Goal: Information Seeking & Learning: Learn about a topic

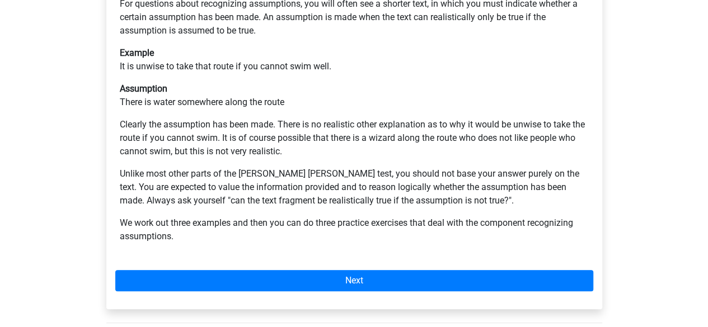
scroll to position [275, 0]
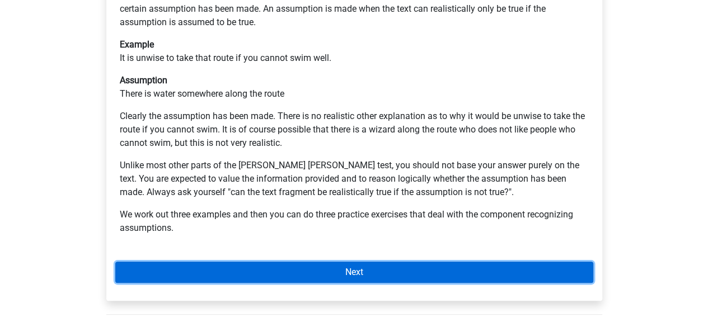
click at [349, 262] on link "Next" at bounding box center [354, 272] width 478 height 21
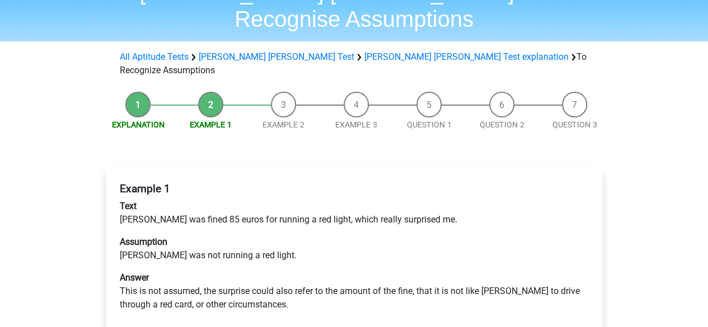
scroll to position [67, 0]
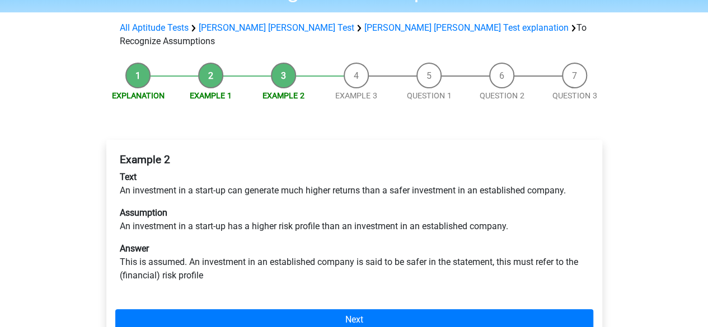
scroll to position [92, 0]
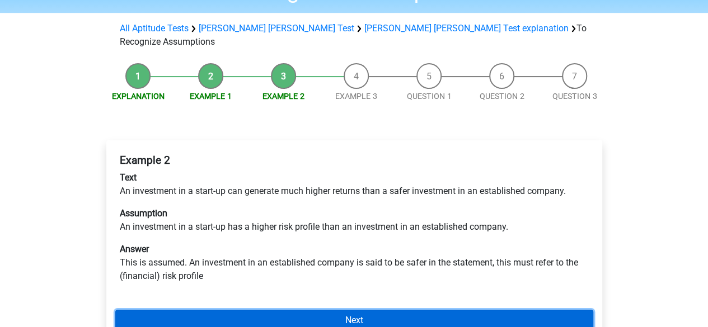
click at [349, 310] on link "Next" at bounding box center [354, 320] width 478 height 21
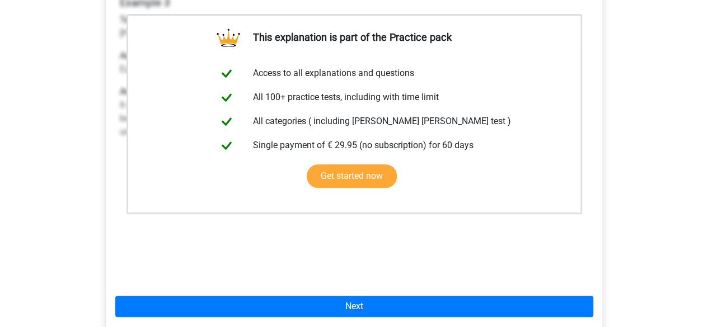
scroll to position [252, 0]
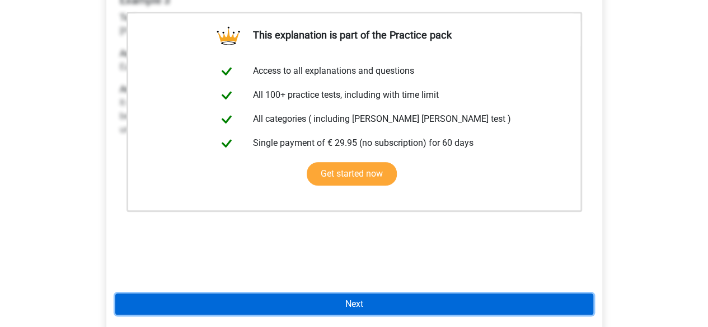
click at [355, 294] on link "Next" at bounding box center [354, 304] width 478 height 21
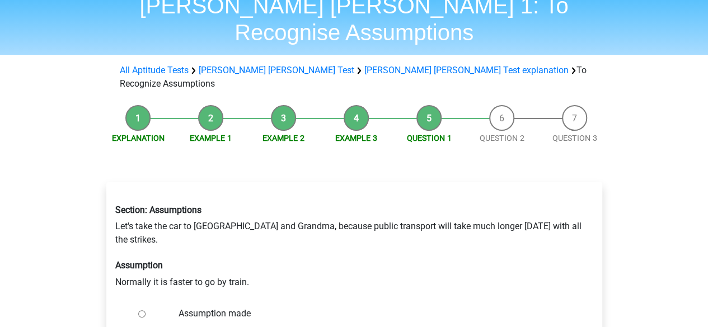
scroll to position [52, 0]
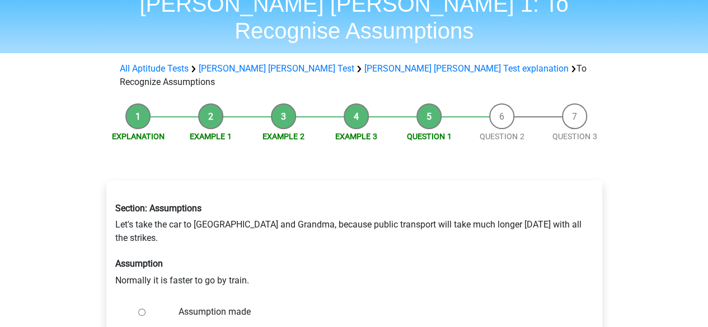
radio input "true"
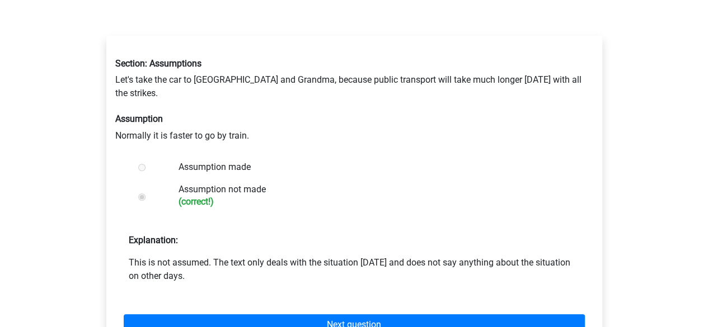
scroll to position [205, 0]
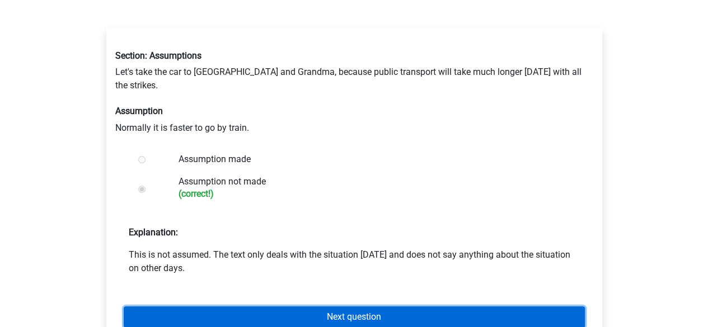
click at [375, 307] on link "Next question" at bounding box center [354, 317] width 461 height 21
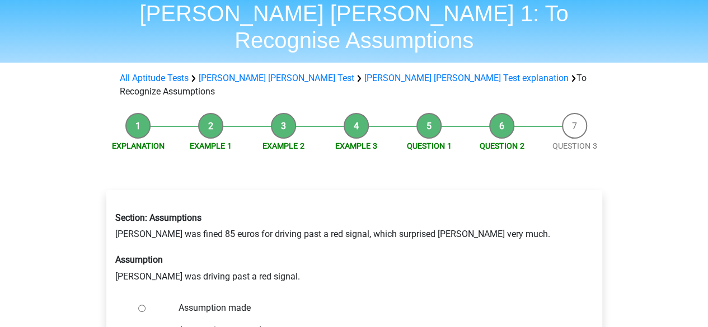
scroll to position [51, 0]
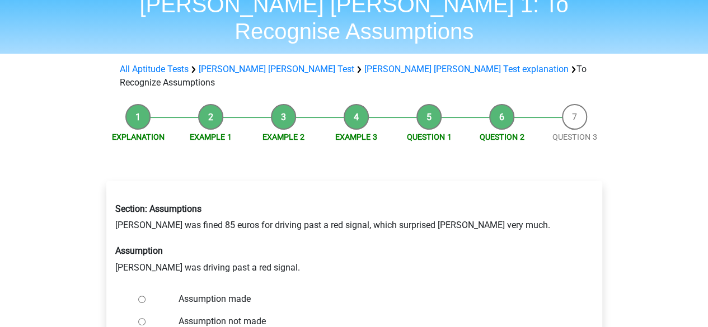
click at [141, 296] on input "Assumption made" at bounding box center [141, 299] width 7 height 7
radio input "true"
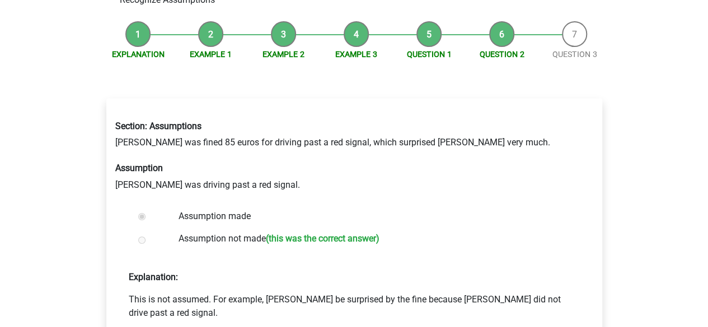
scroll to position [135, 0]
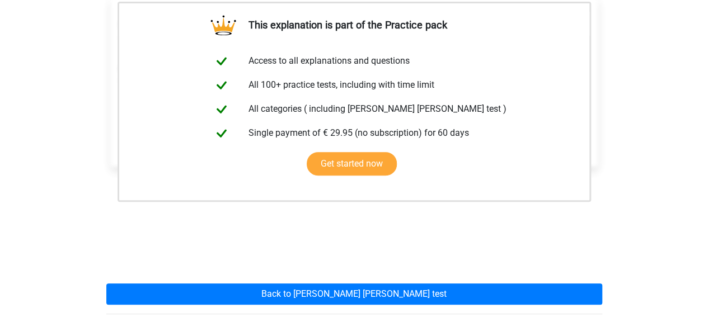
scroll to position [241, 0]
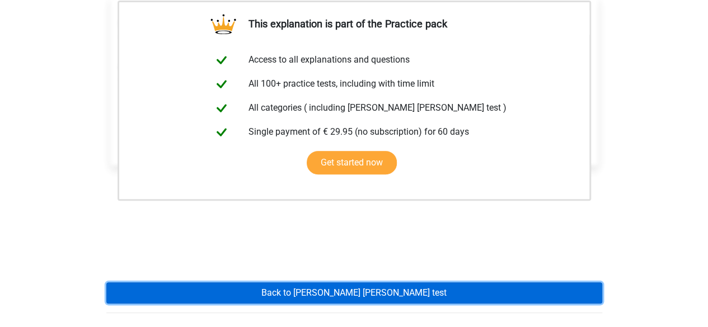
click at [359, 283] on link "Back to watson glaser test" at bounding box center [354, 293] width 496 height 21
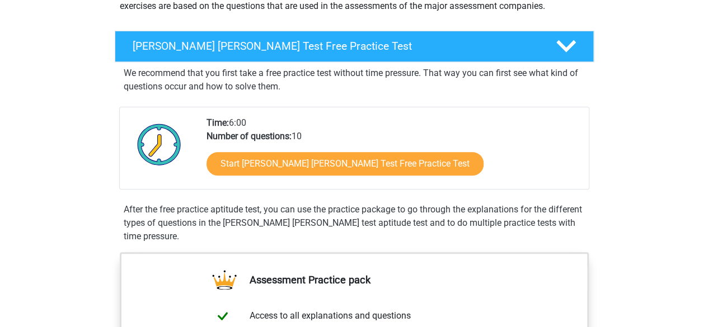
scroll to position [160, 0]
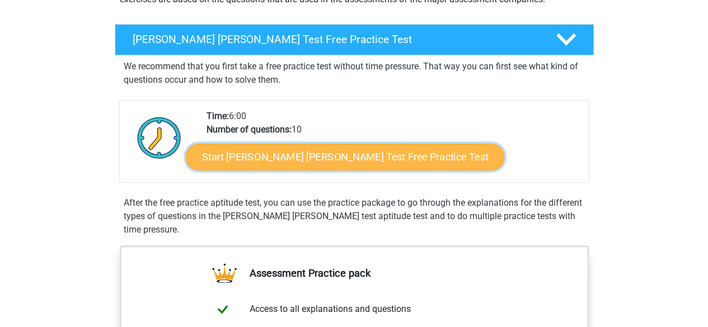
click at [306, 154] on link "Start [PERSON_NAME] [PERSON_NAME] Test Free Practice Test" at bounding box center [345, 157] width 318 height 27
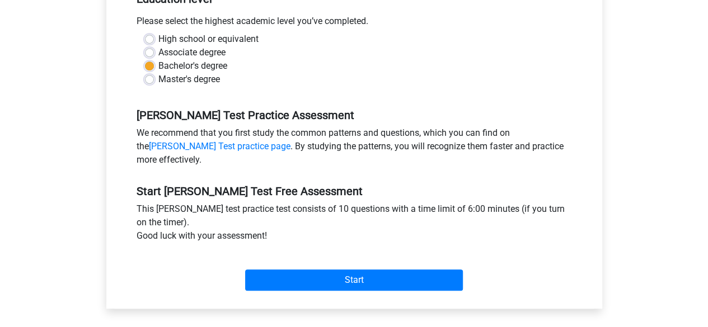
scroll to position [247, 0]
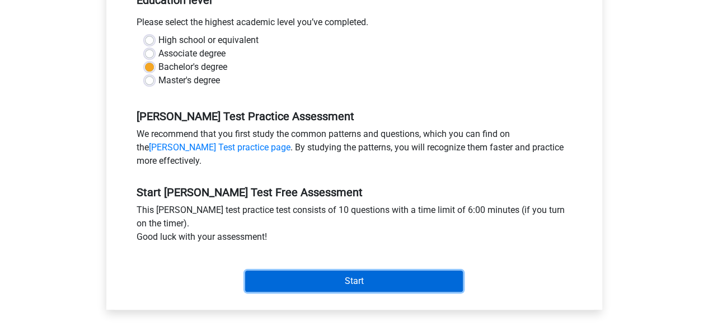
click at [351, 280] on input "Start" at bounding box center [354, 281] width 218 height 21
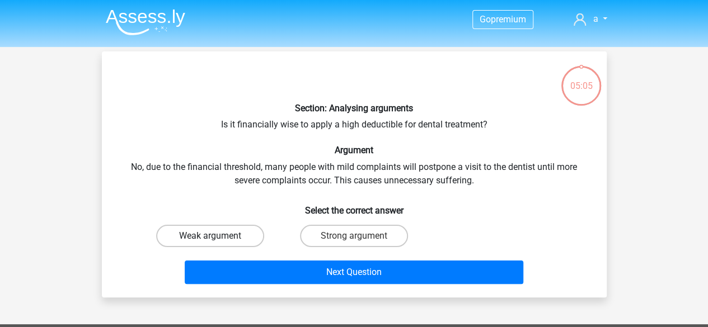
click at [218, 243] on label "Weak argument" at bounding box center [210, 236] width 108 height 22
click at [217, 243] on input "Weak argument" at bounding box center [213, 239] width 7 height 7
radio input "true"
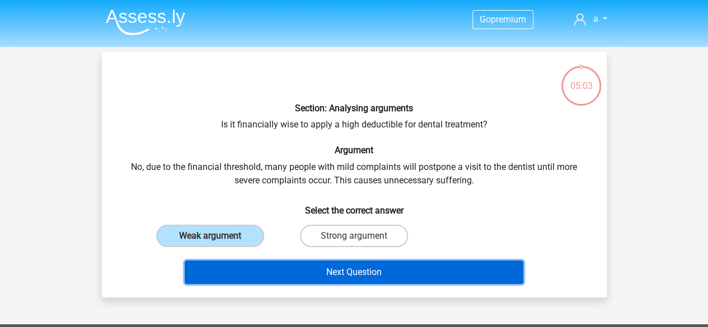
click at [333, 276] on button "Next Question" at bounding box center [354, 272] width 338 height 23
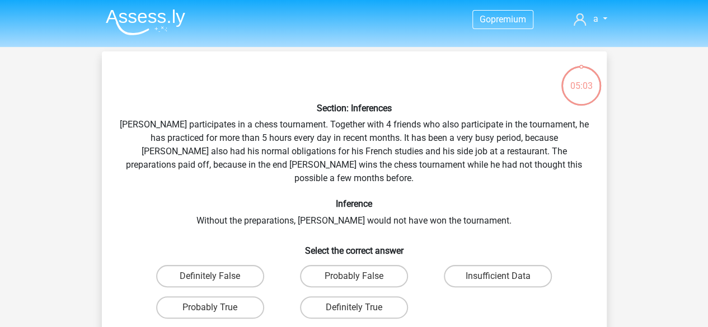
scroll to position [51, 0]
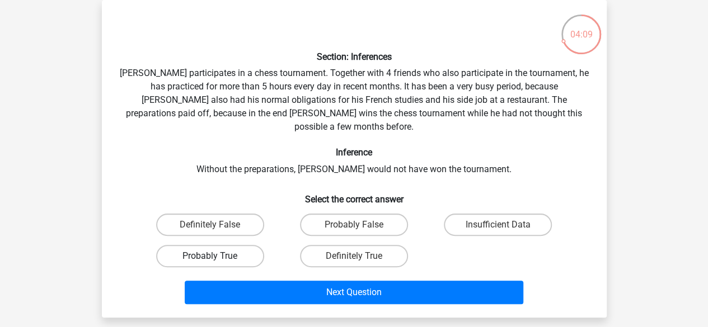
click at [223, 245] on label "Probably True" at bounding box center [210, 256] width 108 height 22
click at [217, 256] on input "Probably True" at bounding box center [213, 259] width 7 height 7
radio input "true"
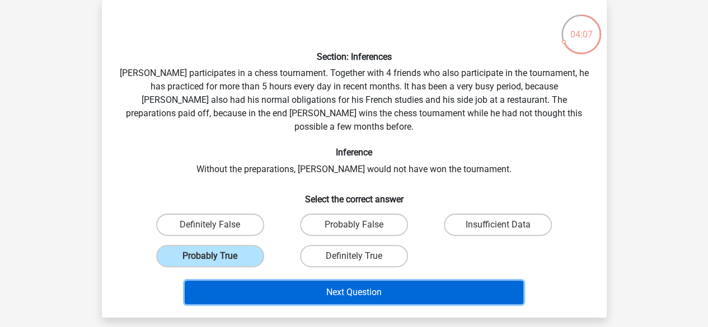
click at [316, 281] on button "Next Question" at bounding box center [354, 292] width 338 height 23
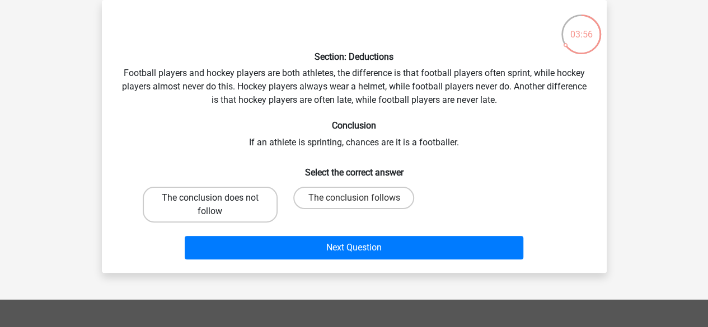
click at [218, 207] on label "The conclusion does not follow" at bounding box center [210, 205] width 135 height 36
click at [217, 205] on input "The conclusion does not follow" at bounding box center [213, 201] width 7 height 7
radio input "true"
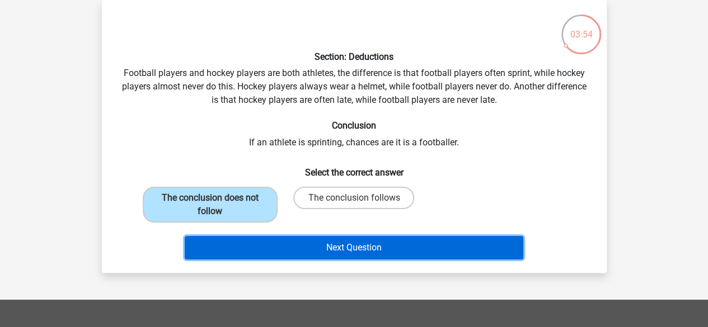
click at [298, 249] on button "Next Question" at bounding box center [354, 247] width 338 height 23
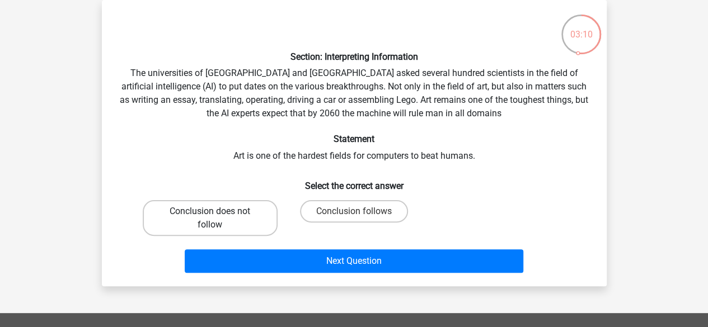
click at [234, 215] on label "Conclusion does not follow" at bounding box center [210, 218] width 135 height 36
click at [217, 215] on input "Conclusion does not follow" at bounding box center [213, 214] width 7 height 7
radio input "true"
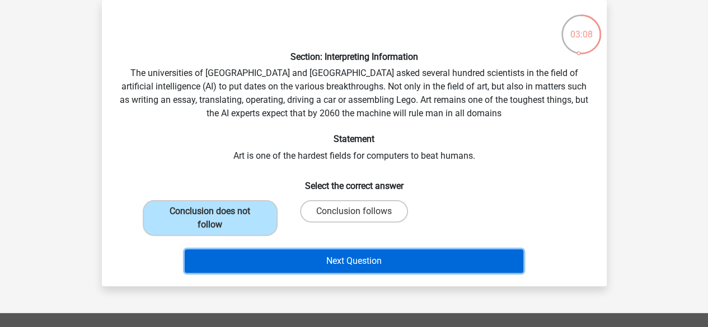
click at [379, 268] on button "Next Question" at bounding box center [354, 261] width 338 height 23
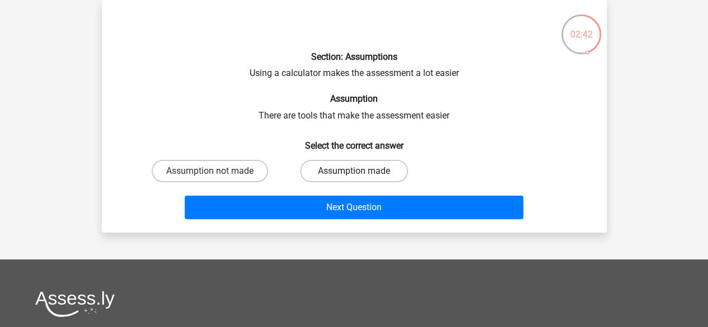
click at [377, 176] on label "Assumption made" at bounding box center [354, 171] width 108 height 22
click at [361, 176] on input "Assumption made" at bounding box center [357, 174] width 7 height 7
radio input "true"
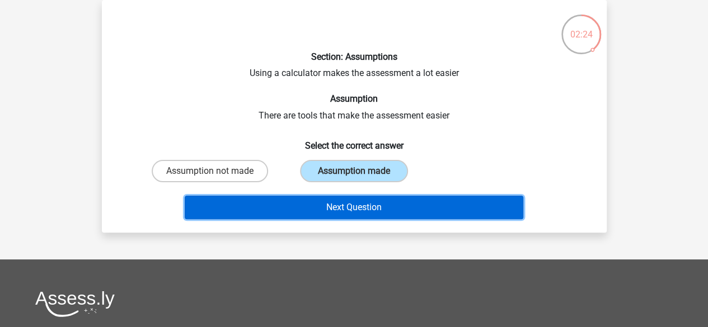
click at [392, 205] on button "Next Question" at bounding box center [354, 207] width 338 height 23
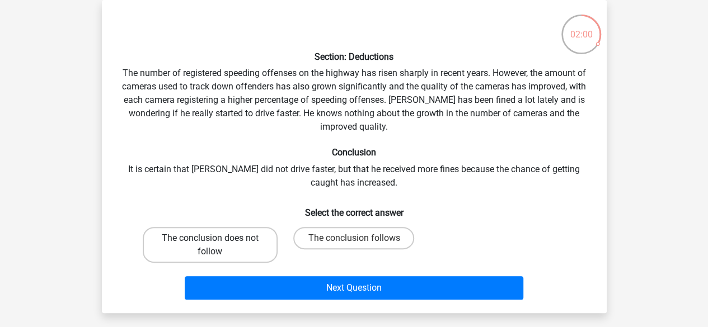
click at [238, 249] on label "The conclusion does not follow" at bounding box center [210, 245] width 135 height 36
click at [217, 246] on input "The conclusion does not follow" at bounding box center [213, 241] width 7 height 7
radio input "true"
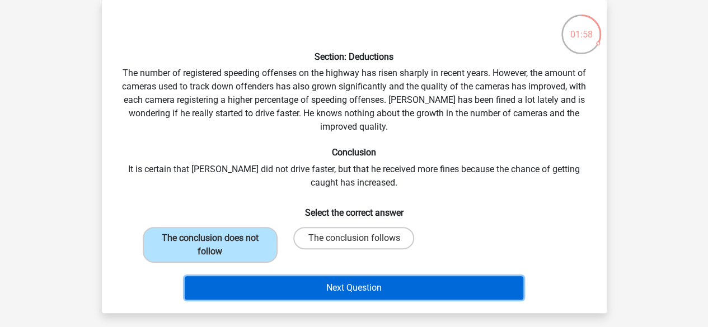
click at [340, 287] on button "Next Question" at bounding box center [354, 287] width 338 height 23
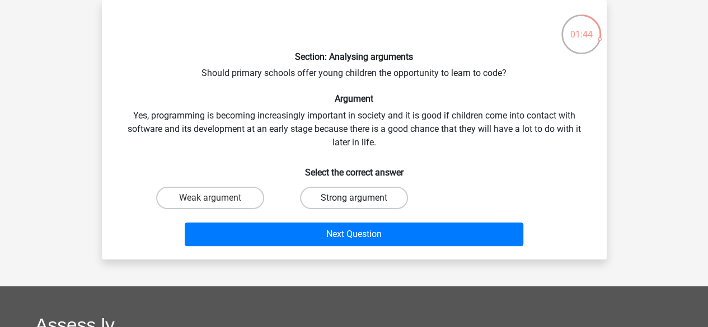
click at [370, 195] on label "Strong argument" at bounding box center [354, 198] width 108 height 22
click at [361, 198] on input "Strong argument" at bounding box center [357, 201] width 7 height 7
radio input "true"
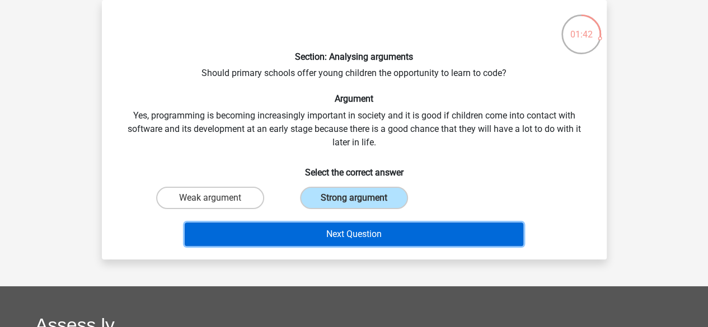
click at [371, 230] on button "Next Question" at bounding box center [354, 234] width 338 height 23
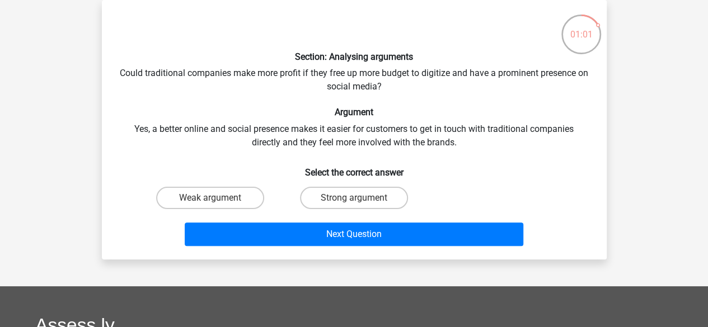
click at [360, 199] on input "Strong argument" at bounding box center [357, 201] width 7 height 7
radio input "true"
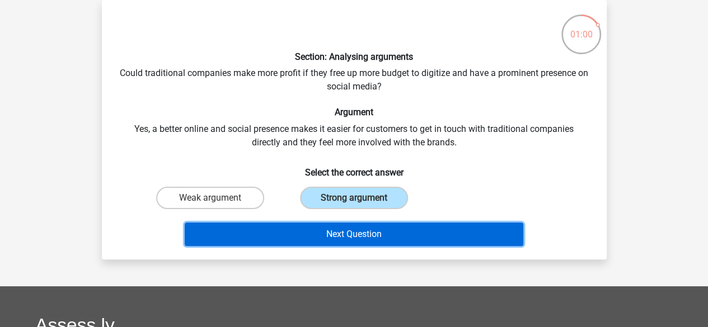
click at [359, 238] on button "Next Question" at bounding box center [354, 234] width 338 height 23
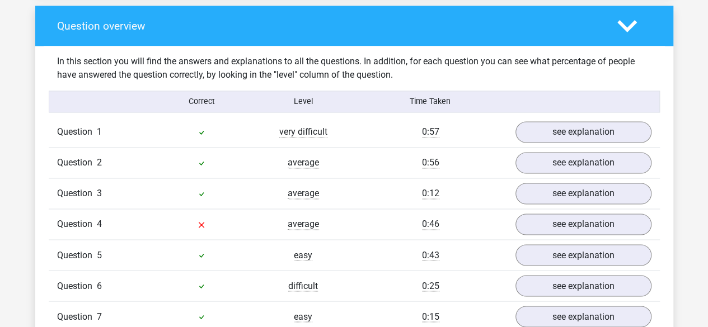
scroll to position [845, 0]
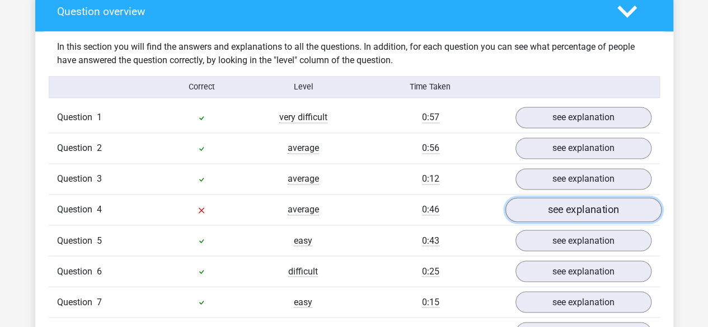
click at [594, 199] on link "see explanation" at bounding box center [583, 210] width 156 height 25
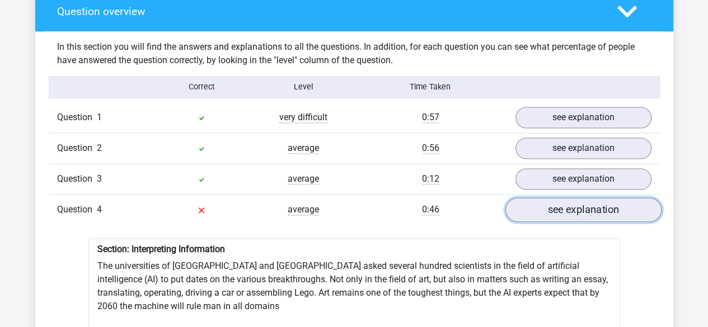
click at [585, 199] on link "see explanation" at bounding box center [583, 210] width 156 height 25
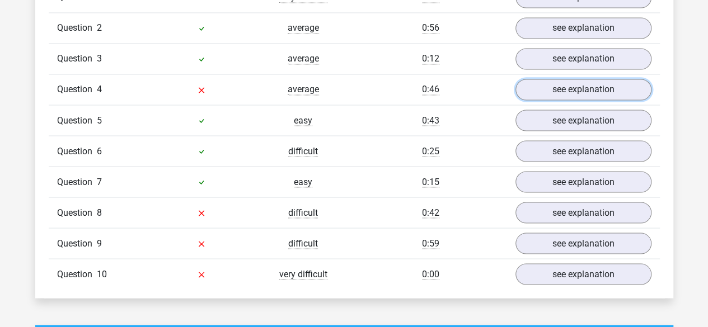
scroll to position [971, 0]
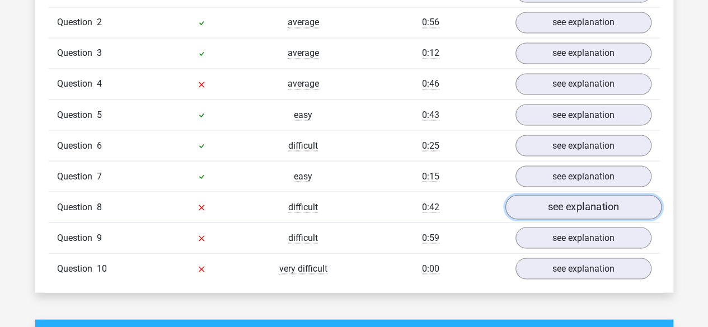
click at [575, 201] on link "see explanation" at bounding box center [583, 207] width 156 height 25
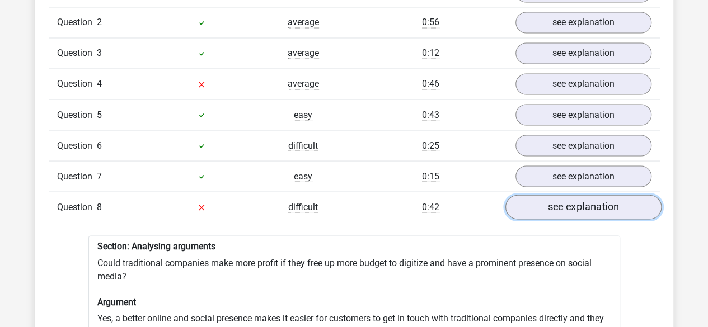
click at [575, 201] on link "see explanation" at bounding box center [583, 207] width 156 height 25
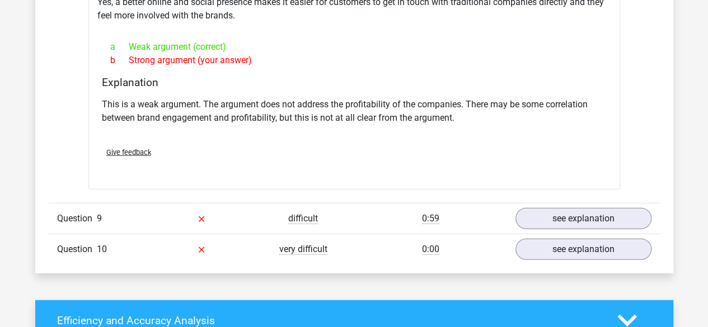
scroll to position [1293, 0]
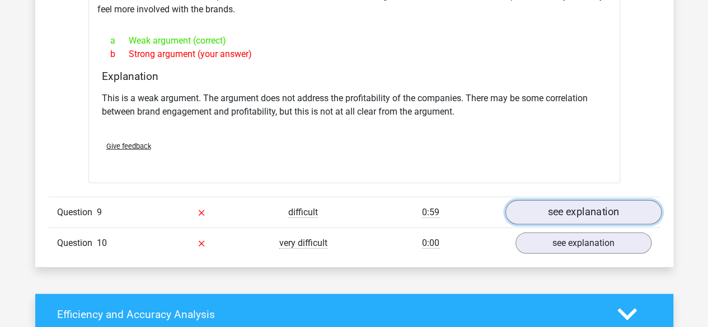
click at [597, 201] on link "see explanation" at bounding box center [583, 212] width 156 height 25
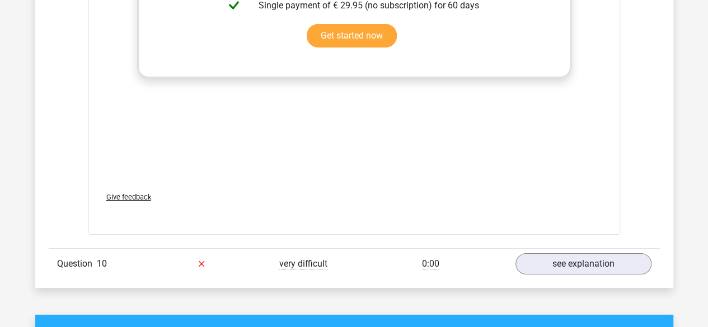
scroll to position [1879, 0]
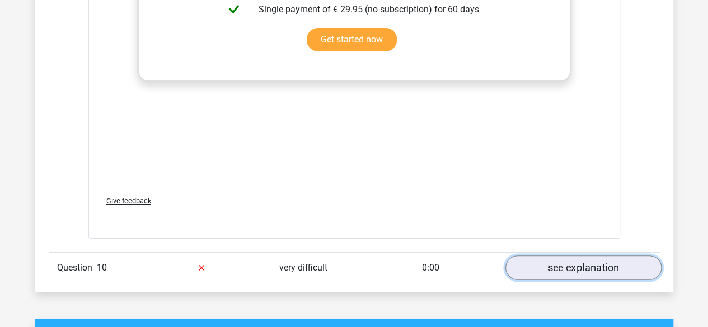
click at [610, 258] on link "see explanation" at bounding box center [583, 268] width 156 height 25
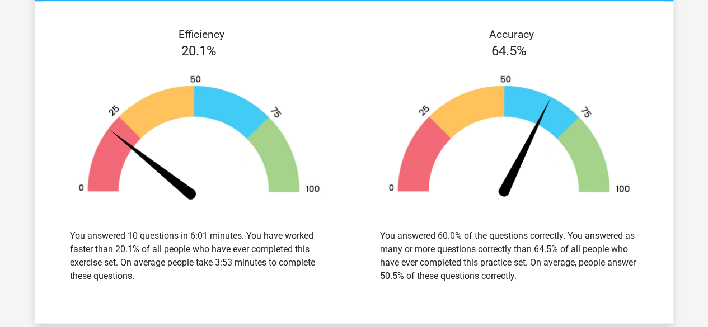
scroll to position [2883, 0]
